Goal: Information Seeking & Learning: Learn about a topic

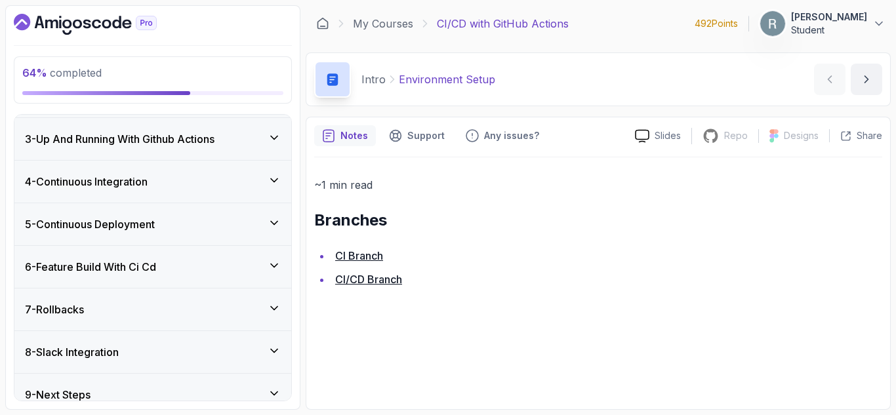
scroll to position [262, 0]
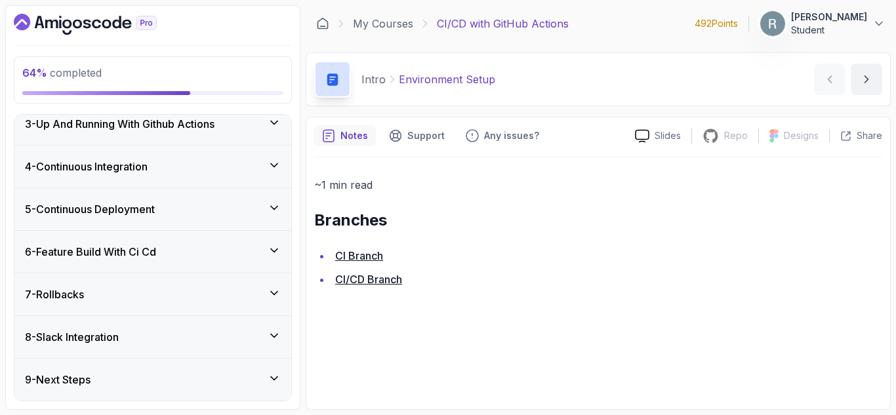
click at [180, 256] on div "6 - Feature Build With Ci Cd" at bounding box center [153, 252] width 256 height 16
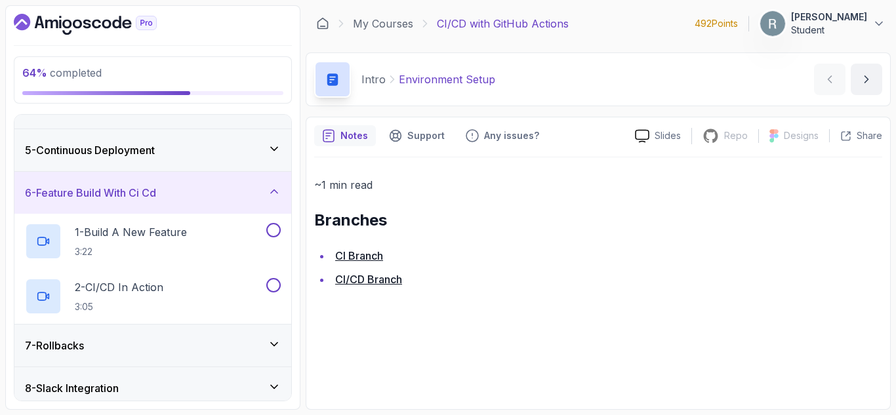
scroll to position [157, 0]
click at [201, 230] on div "1 - Build A New Feature 3:22" at bounding box center [144, 240] width 239 height 37
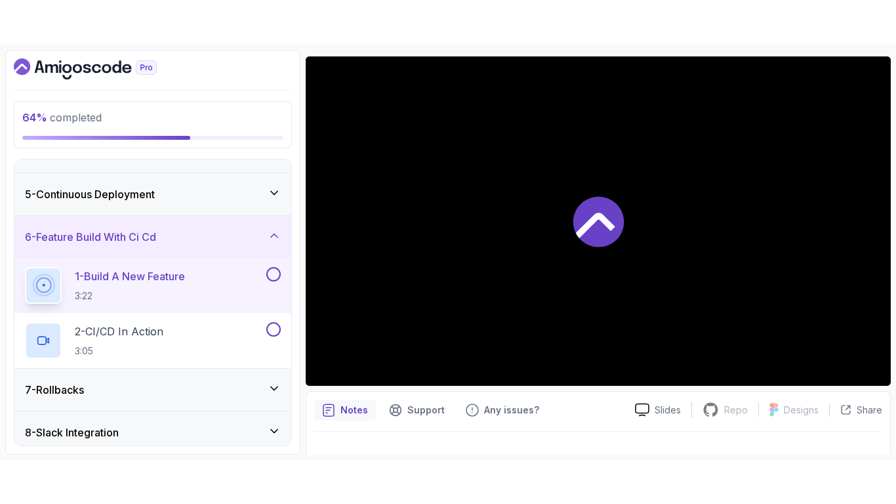
scroll to position [106, 0]
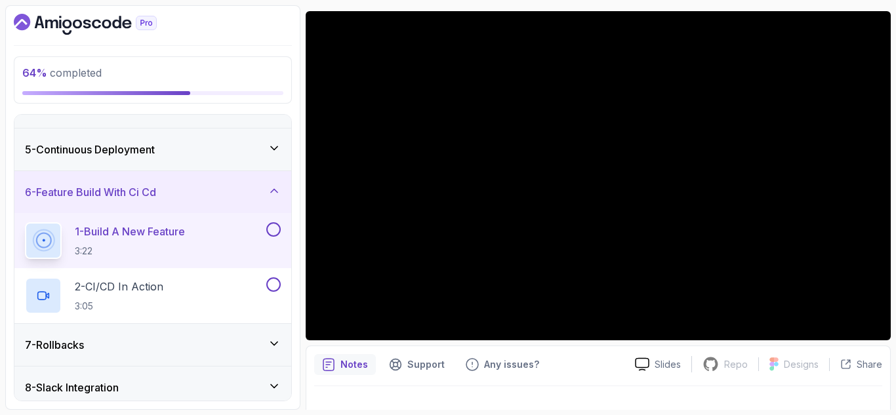
click at [300, 345] on div "64 % completed 1 - Intro 2 - Getting Started 3 - Up And Running With Github Act…" at bounding box center [152, 207] width 295 height 405
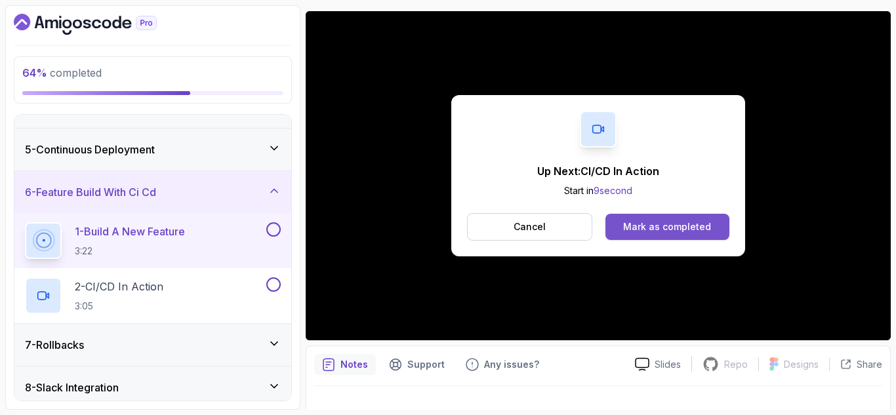
click at [650, 225] on div "Mark as completed" at bounding box center [667, 226] width 88 height 13
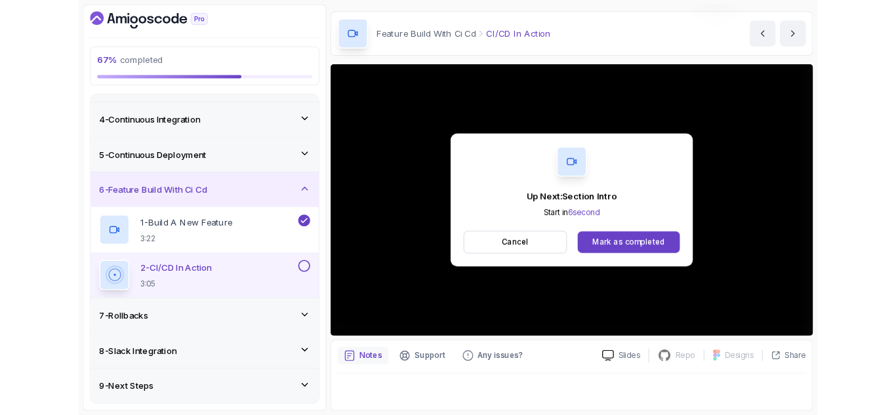
scroll to position [106, 0]
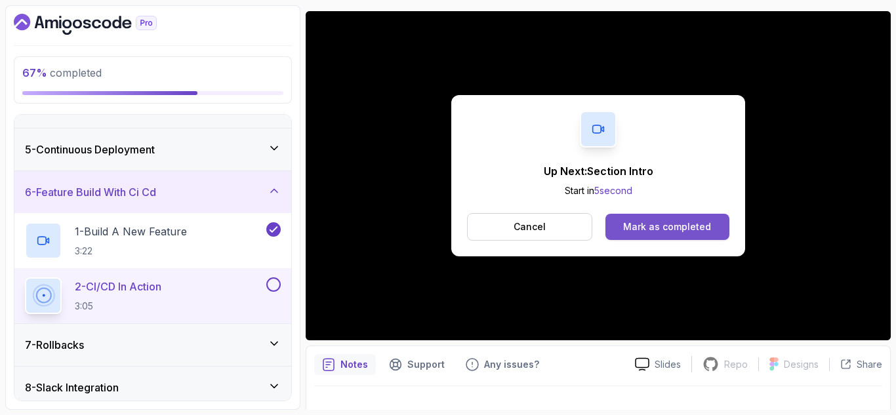
click at [653, 220] on div "Mark as completed" at bounding box center [667, 226] width 88 height 13
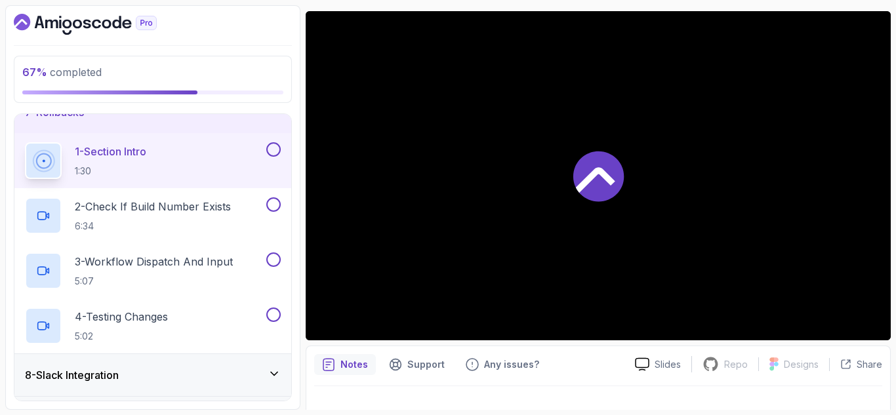
scroll to position [317, 0]
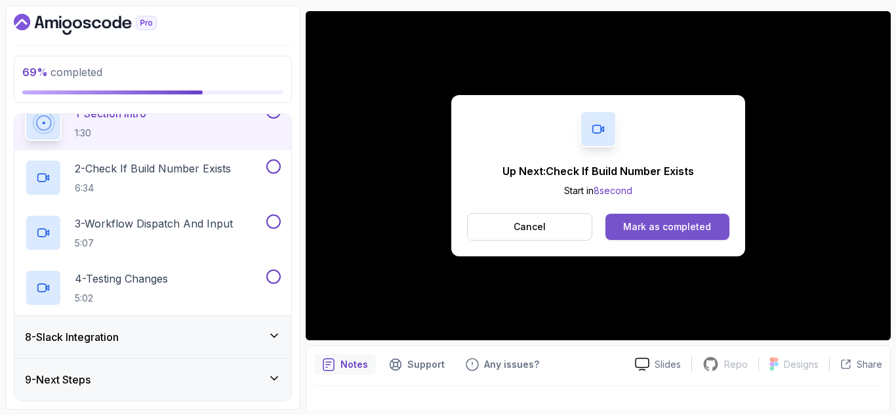
click at [647, 233] on button "Mark as completed" at bounding box center [667, 227] width 124 height 26
